Goal: Information Seeking & Learning: Find specific fact

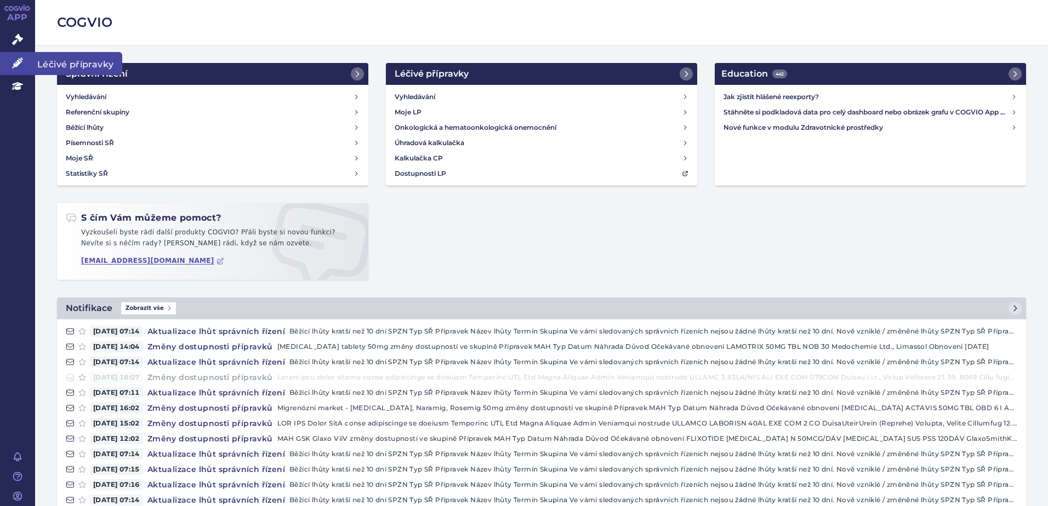
click at [18, 59] on icon at bounding box center [17, 63] width 11 height 11
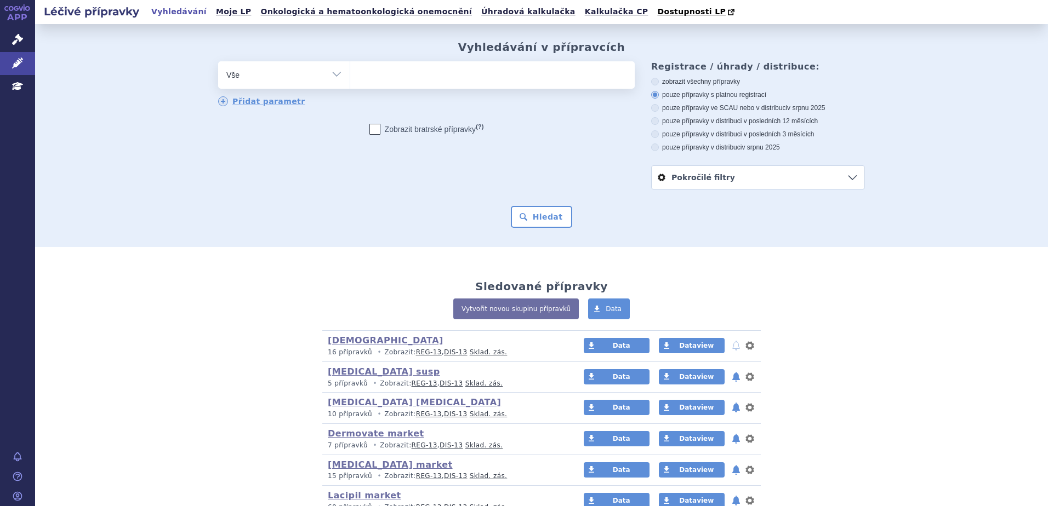
click at [392, 83] on ul at bounding box center [492, 72] width 284 height 23
click at [350, 83] on select at bounding box center [350, 74] width 1 height 27
type input "ve"
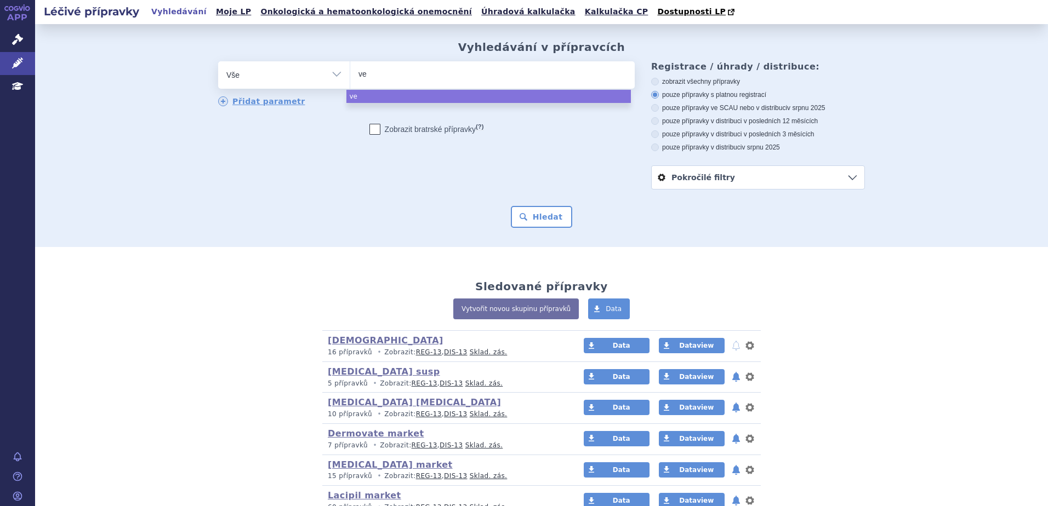
type input "ven"
type input "venot"
type input "veno"
type input "ven"
type input "ve"
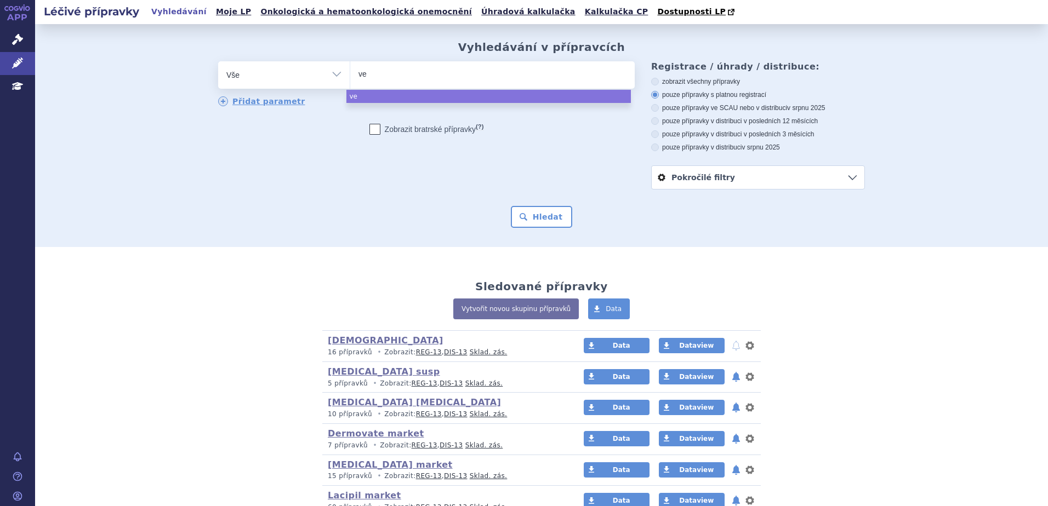
type input "v"
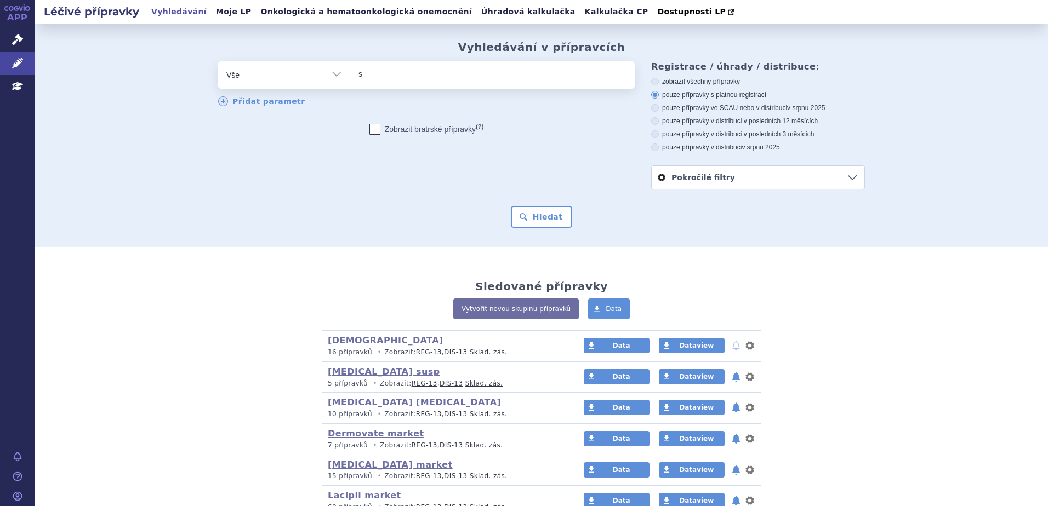
type input "sa"
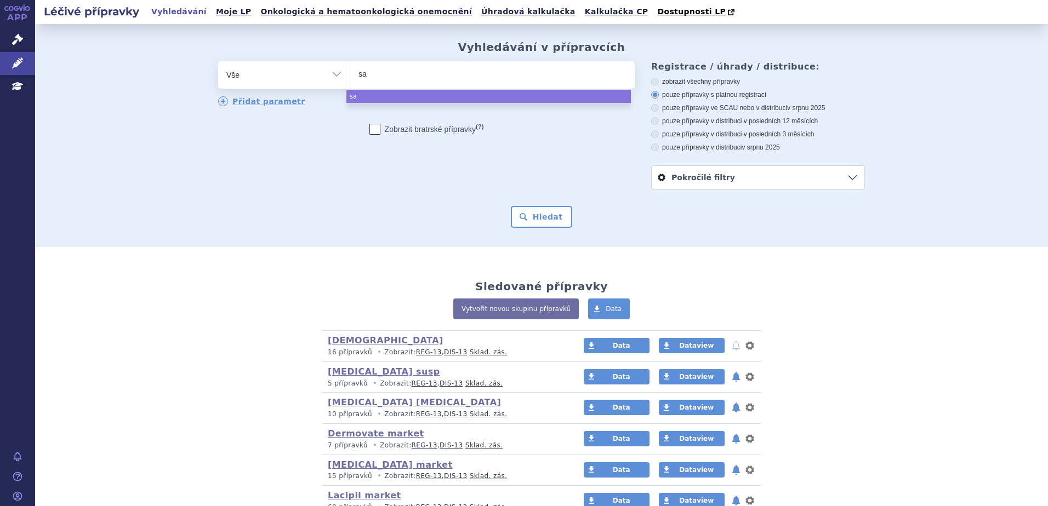
type input "sal"
type input "salbu"
type input "salbuta"
type input "salbutam"
type input "salbutamo"
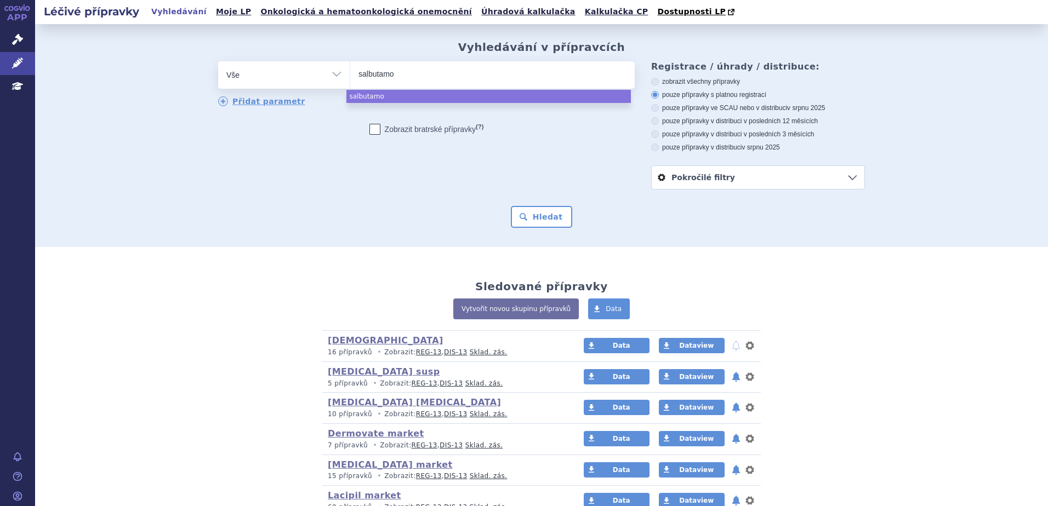
type input "salbutamol"
select select "salbutamol"
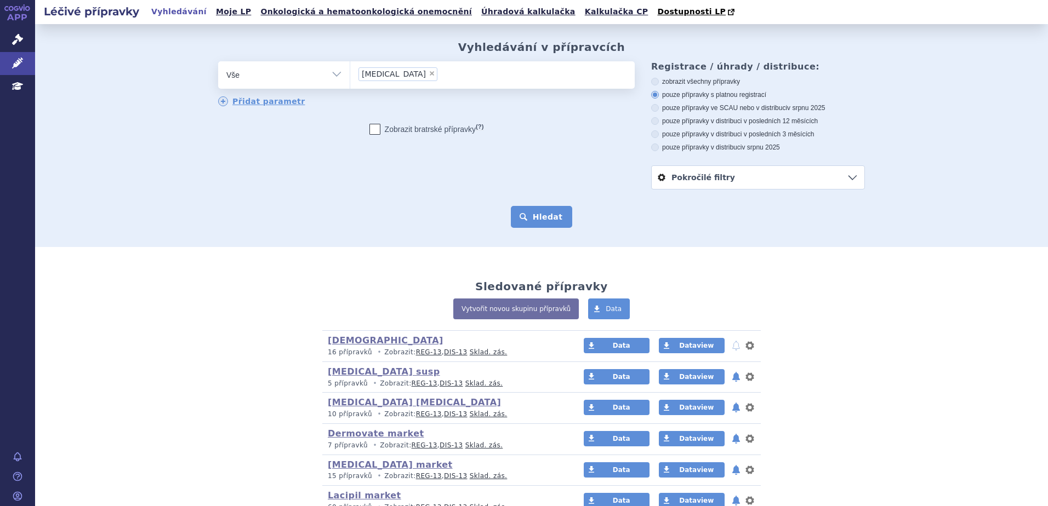
click at [535, 211] on button "Hledat" at bounding box center [542, 217] width 62 height 22
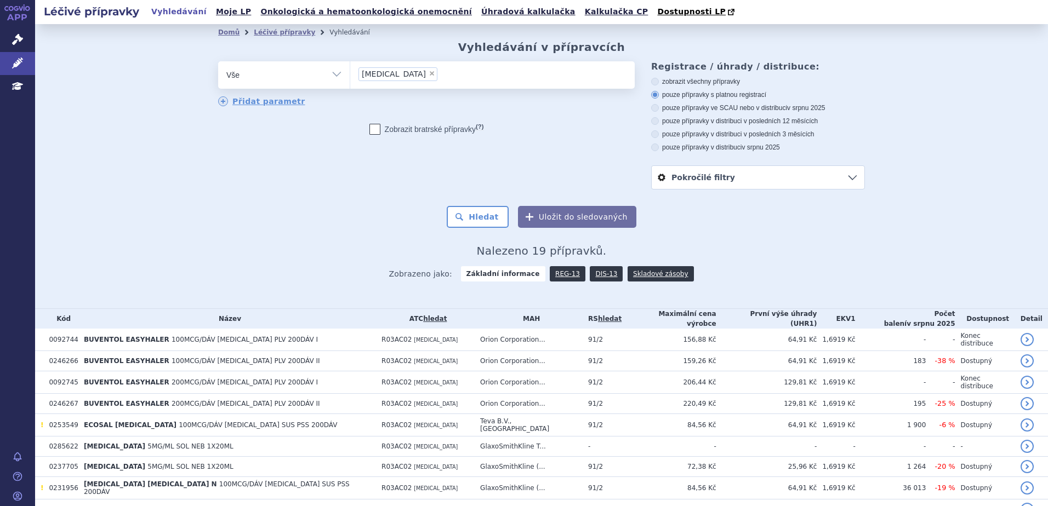
click at [429, 73] on span "×" at bounding box center [432, 73] width 7 height 7
click at [350, 73] on select "[MEDICAL_DATA]" at bounding box center [350, 74] width 1 height 27
select select
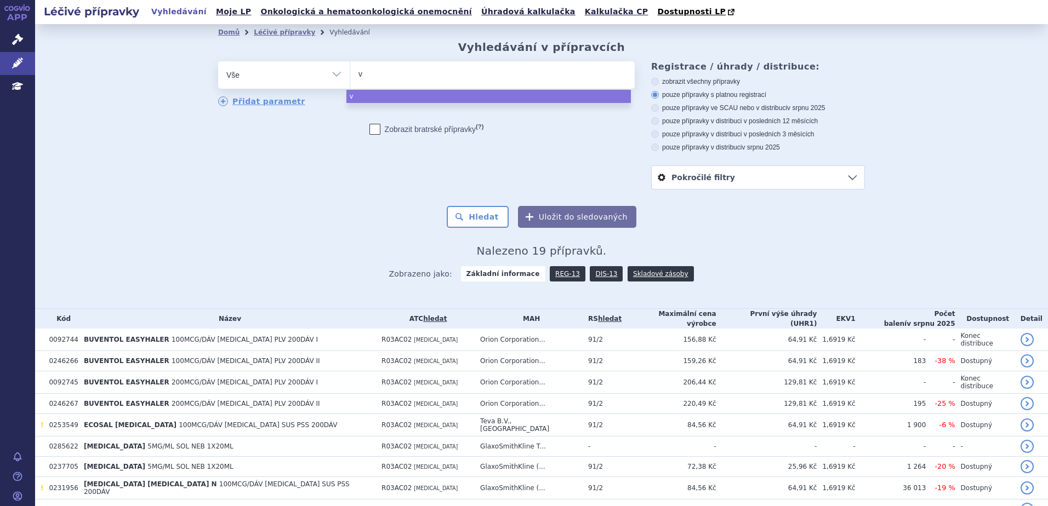
type input "va"
type input "val"
type input "valt"
type input "valtre"
type input "[MEDICAL_DATA]"
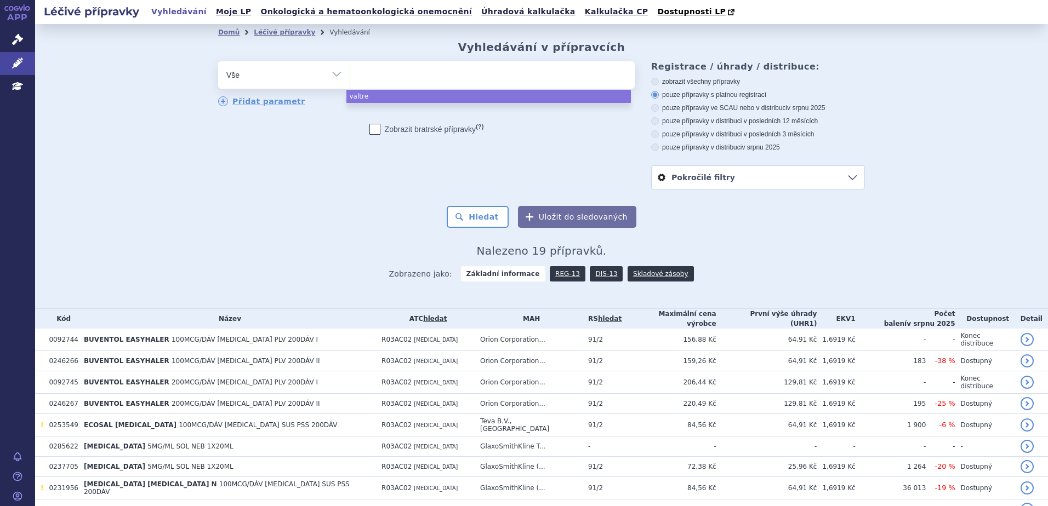
select select "[MEDICAL_DATA]"
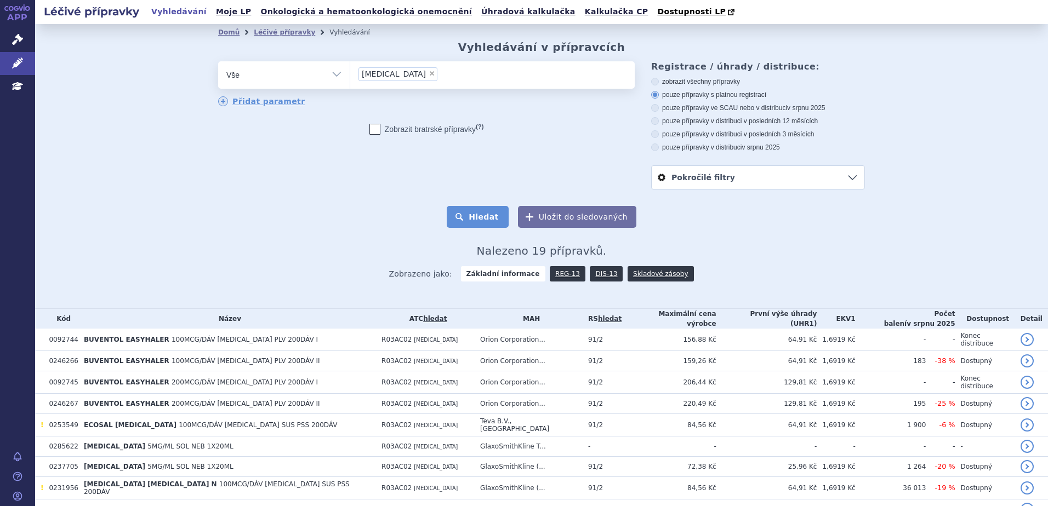
click at [499, 216] on button "Hledat" at bounding box center [478, 217] width 62 height 22
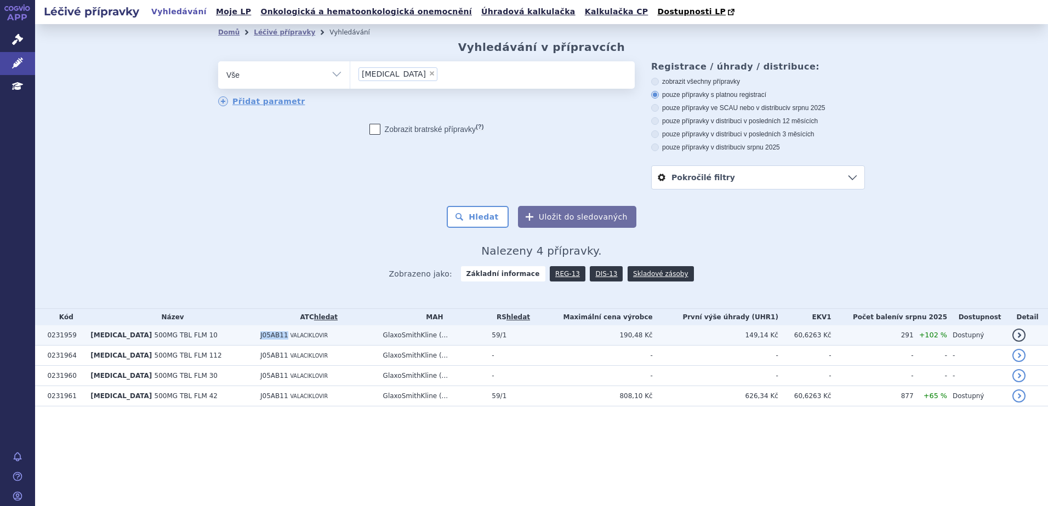
drag, startPoint x: 224, startPoint y: 338, endPoint x: 254, endPoint y: 338, distance: 30.1
click at [255, 338] on td "J05AB11 VALACIKLOVIR" at bounding box center [316, 336] width 123 height 20
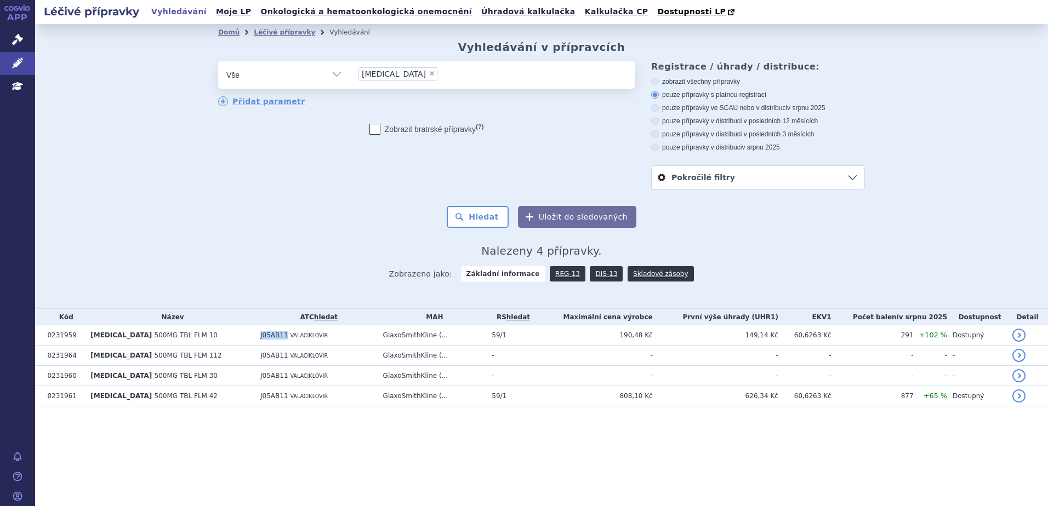
copy span "J05AB11"
click at [429, 74] on span "×" at bounding box center [432, 73] width 7 height 7
click at [350, 74] on select "valtrex" at bounding box center [350, 74] width 1 height 27
select select
type input "J05AB11"
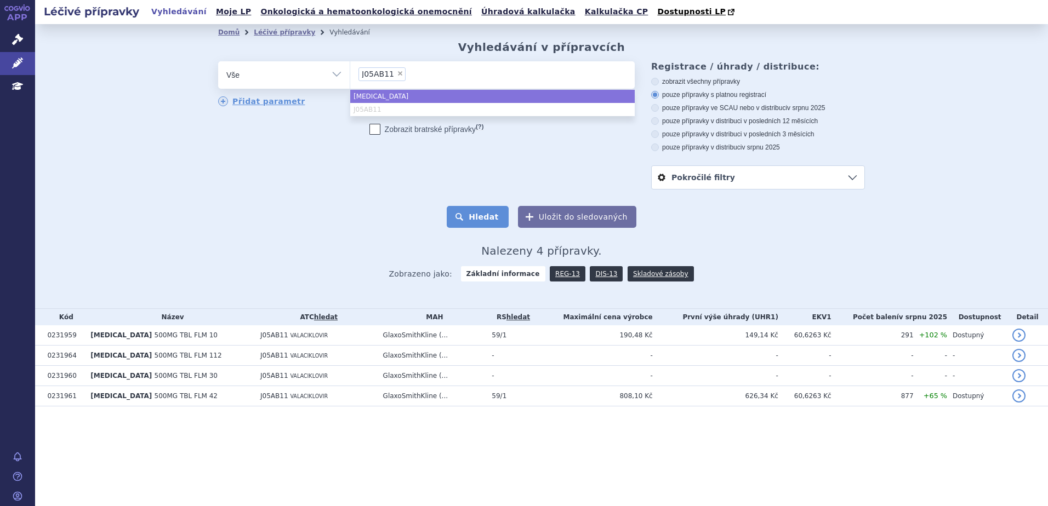
select select "valtrex"
click at [481, 220] on button "Hledat" at bounding box center [478, 217] width 62 height 22
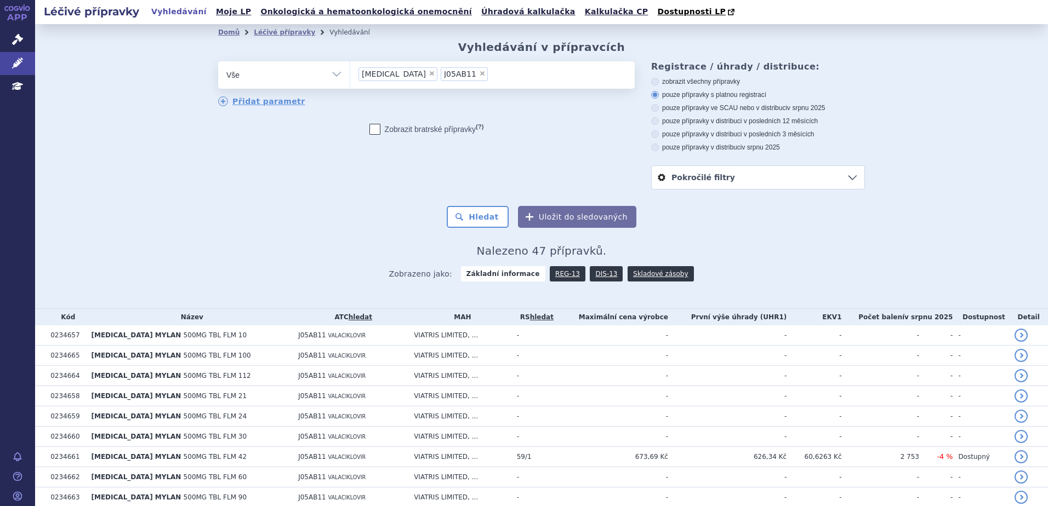
click at [697, 121] on label "pouze přípravky v distribuci v posledních 12 měsících" at bounding box center [758, 121] width 214 height 9
click at [659, 121] on input "pouze přípravky v distribuci v posledních 12 měsících" at bounding box center [655, 122] width 7 height 7
radio input "true"
click at [489, 221] on button "Hledat" at bounding box center [478, 217] width 62 height 22
